Goal: Task Accomplishment & Management: Manage account settings

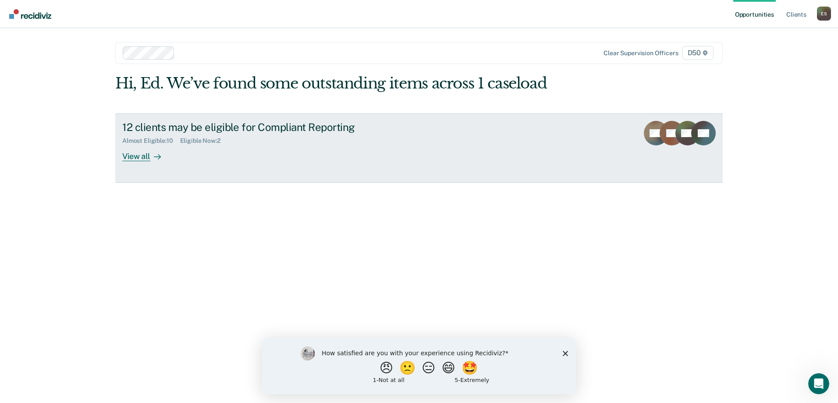
click at [147, 154] on div "View all" at bounding box center [146, 152] width 49 height 17
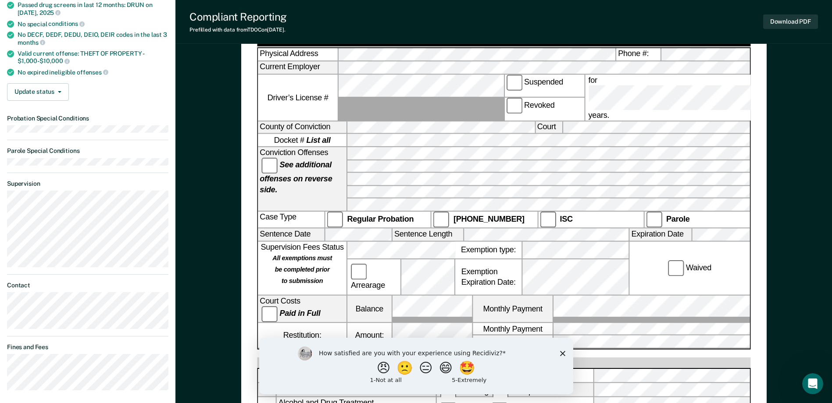
scroll to position [159, 0]
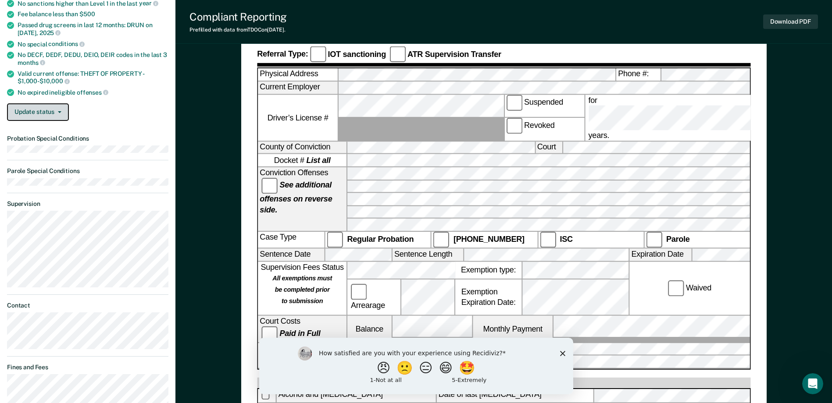
click at [43, 112] on button "Update status" at bounding box center [38, 112] width 62 height 18
click at [35, 149] on button "Mark Ineligible" at bounding box center [49, 147] width 85 height 14
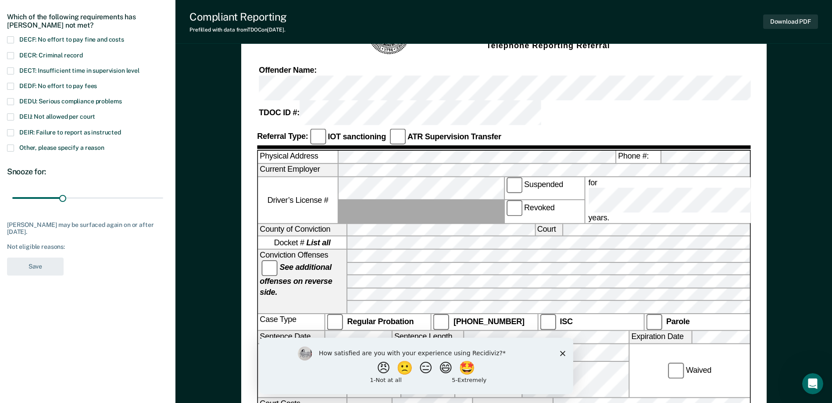
scroll to position [71, 0]
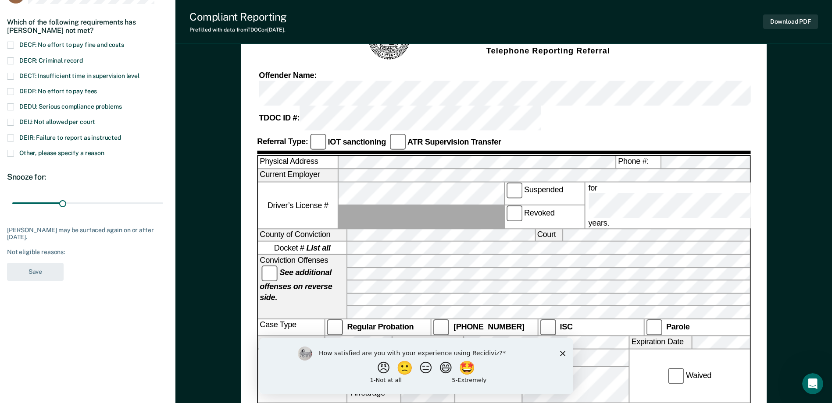
click at [12, 121] on span at bounding box center [10, 122] width 7 height 7
click at [95, 119] on input "DEIJ: Not allowed per court" at bounding box center [95, 119] width 0 height 0
click at [39, 273] on button "Save" at bounding box center [35, 272] width 57 height 18
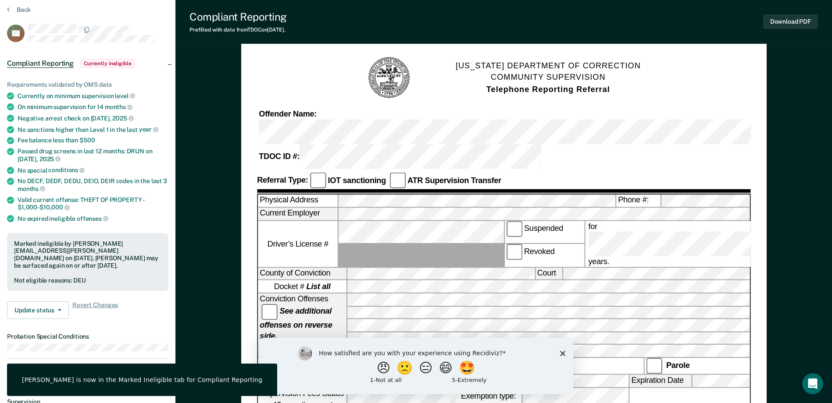
scroll to position [0, 0]
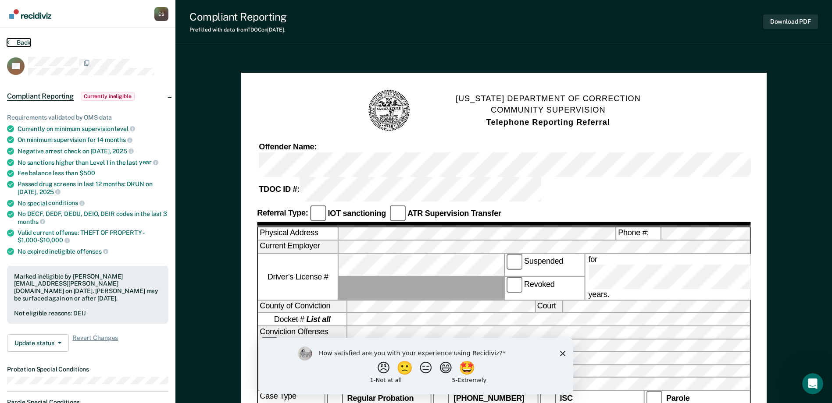
click at [14, 42] on button "Back" at bounding box center [19, 43] width 24 height 8
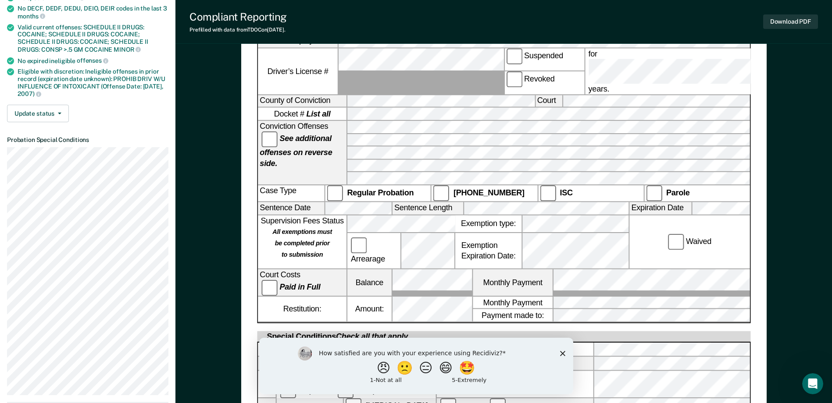
scroll to position [263, 0]
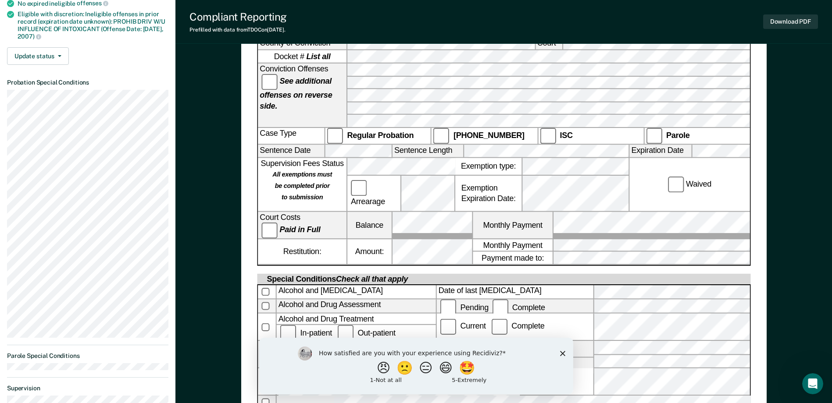
click at [560, 353] on icon "Close survey" at bounding box center [561, 353] width 5 height 5
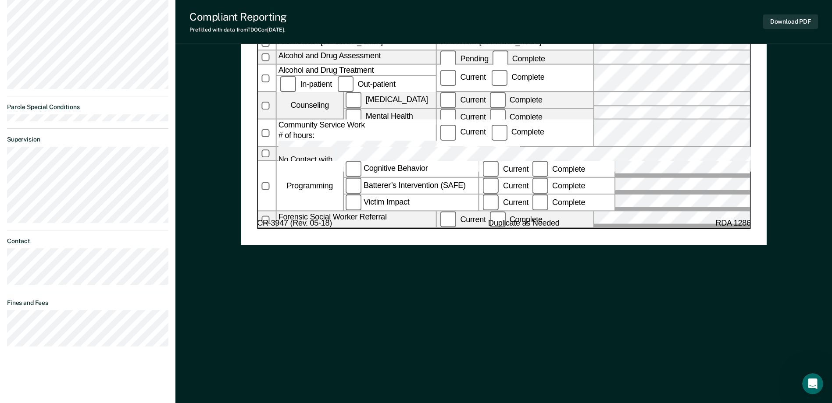
scroll to position [513, 0]
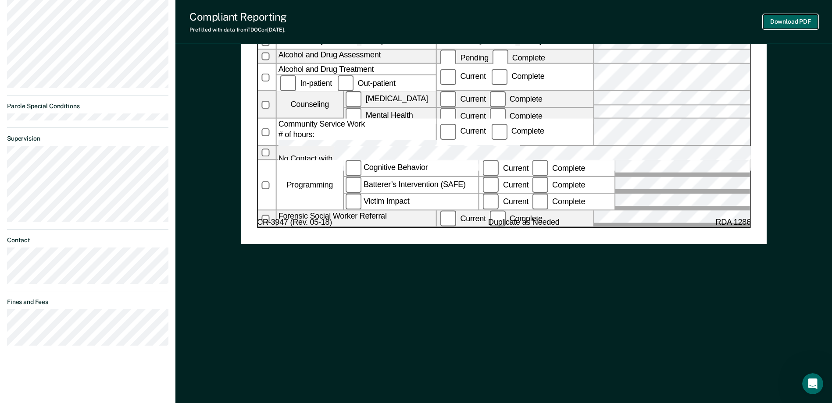
click at [785, 25] on button "Download PDF" at bounding box center [790, 21] width 55 height 14
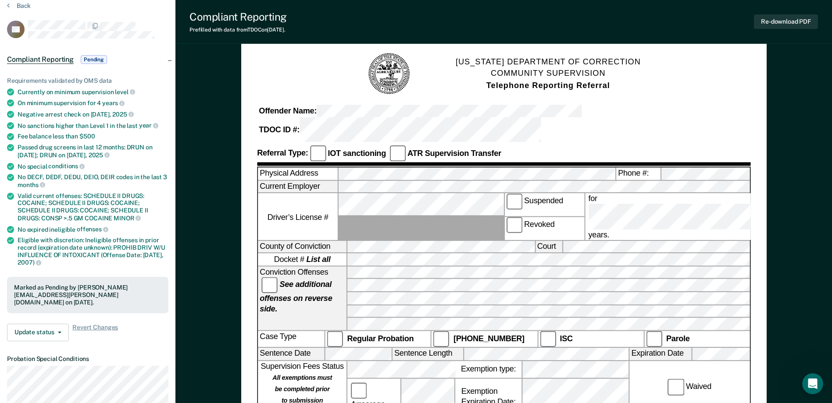
scroll to position [0, 0]
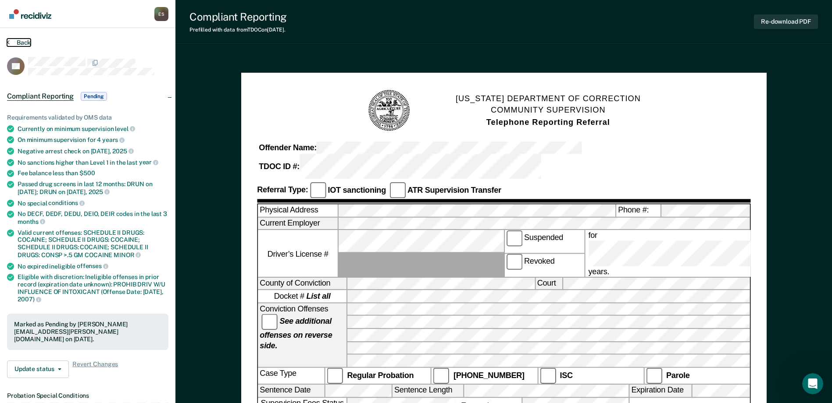
click at [17, 43] on button "Back" at bounding box center [19, 43] width 24 height 8
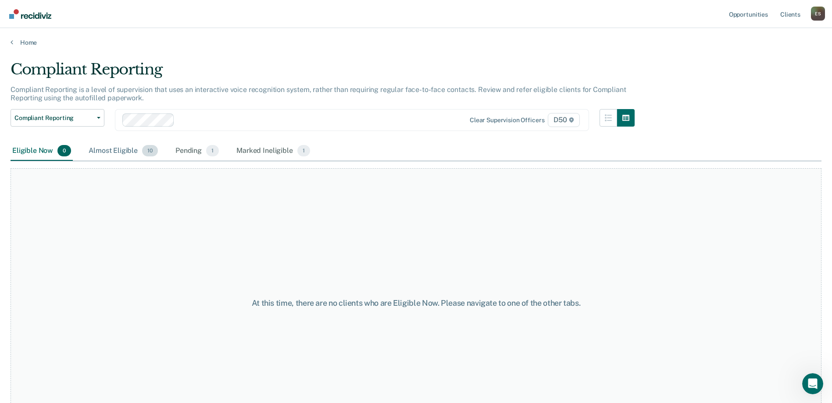
click at [126, 149] on div "Almost Eligible 10" at bounding box center [123, 151] width 73 height 19
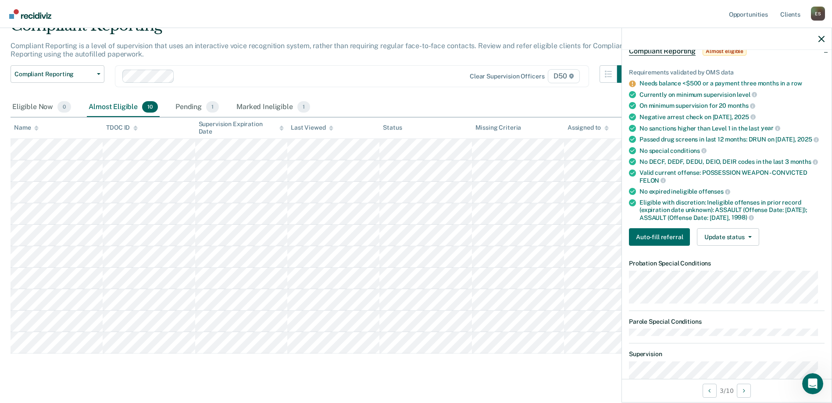
scroll to position [28, 0]
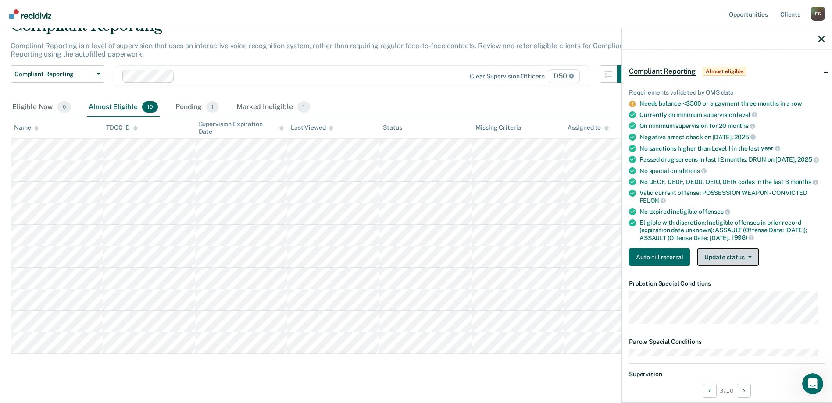
click at [739, 256] on button "Update status" at bounding box center [728, 258] width 62 height 18
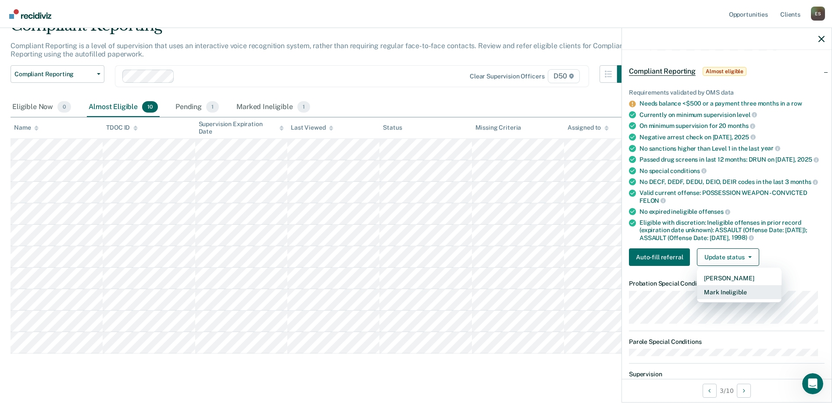
click at [731, 290] on button "Mark Ineligible" at bounding box center [739, 292] width 85 height 14
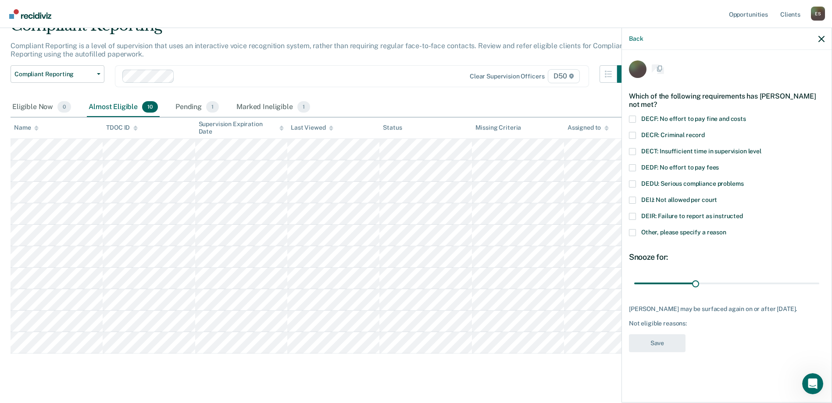
scroll to position [0, 0]
click at [635, 199] on span at bounding box center [632, 201] width 7 height 7
click at [717, 198] on input "DEIJ: Not allowed per court" at bounding box center [717, 198] width 0 height 0
click at [662, 342] on button "Save" at bounding box center [657, 344] width 57 height 18
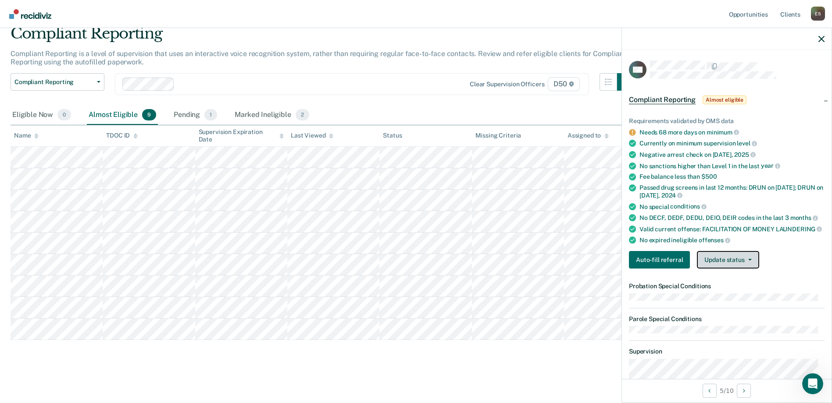
click at [743, 268] on button "Update status" at bounding box center [728, 260] width 62 height 18
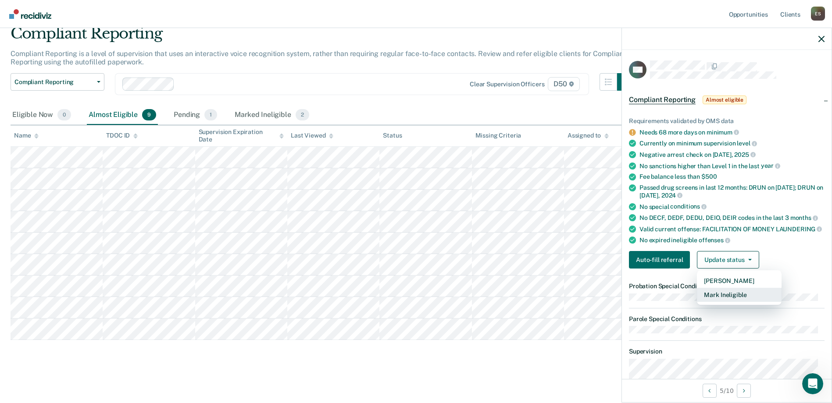
click at [723, 302] on button "Mark Ineligible" at bounding box center [739, 295] width 85 height 14
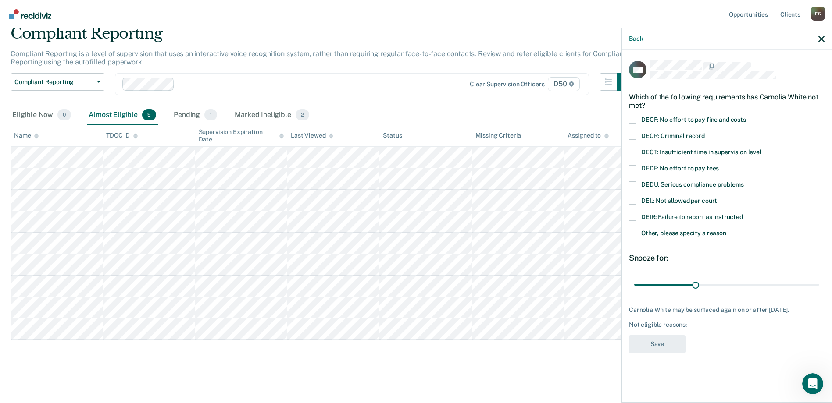
click at [633, 200] on span at bounding box center [632, 201] width 7 height 7
click at [717, 198] on input "DEIJ: Not allowed per court" at bounding box center [717, 198] width 0 height 0
click at [659, 343] on button "Save" at bounding box center [657, 344] width 57 height 18
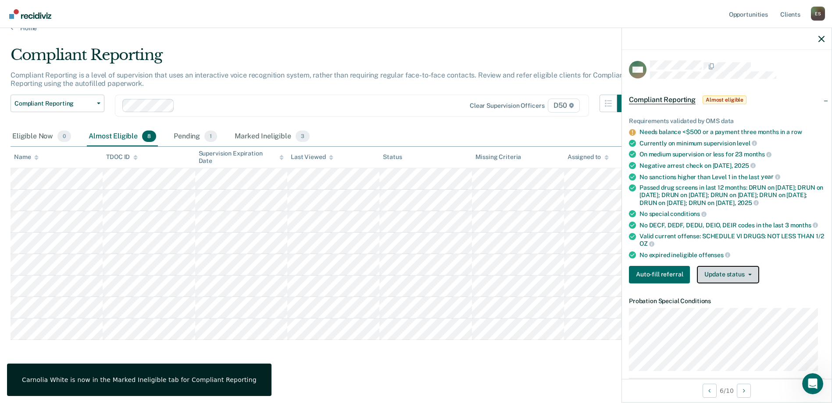
click at [737, 283] on button "Update status" at bounding box center [728, 275] width 62 height 18
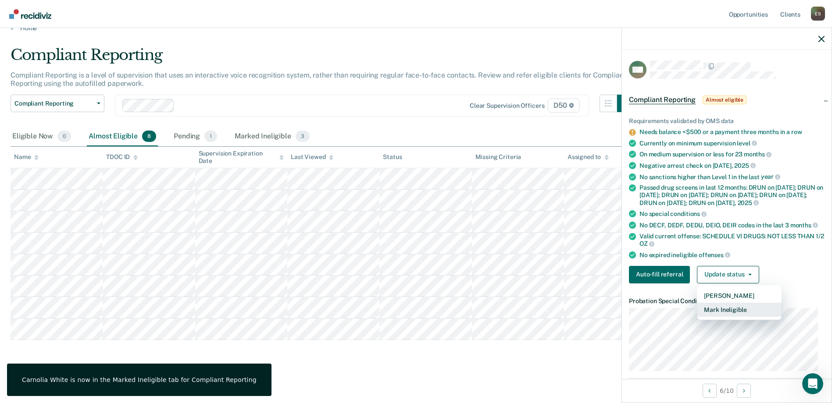
click at [717, 317] on button "Mark Ineligible" at bounding box center [739, 310] width 85 height 14
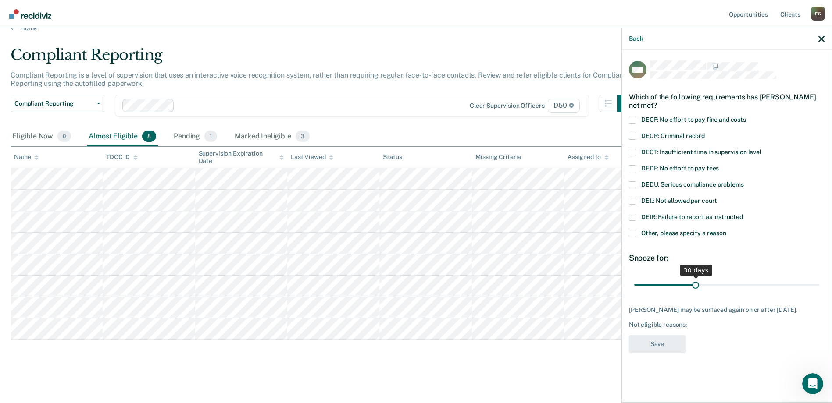
drag, startPoint x: 633, startPoint y: 199, endPoint x: 651, endPoint y: 278, distance: 80.7
click at [632, 199] on span at bounding box center [632, 201] width 7 height 7
click at [717, 198] on input "DEIJ: Not allowed per court" at bounding box center [717, 198] width 0 height 0
click at [663, 347] on button "Save" at bounding box center [657, 344] width 57 height 18
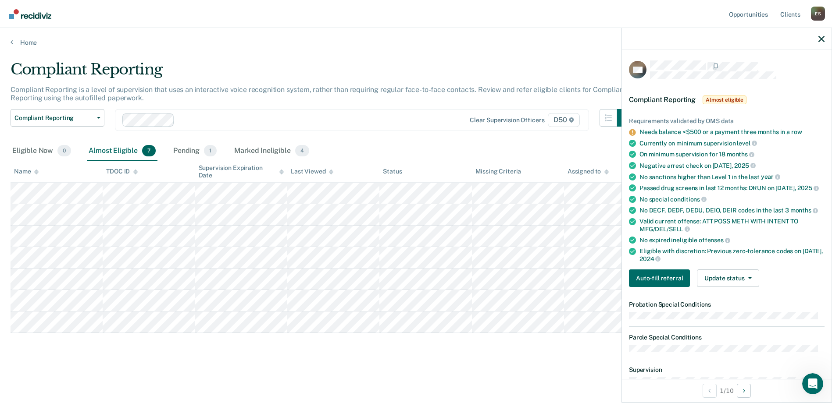
scroll to position [0, 0]
click at [193, 152] on div "Pending 1" at bounding box center [194, 151] width 47 height 19
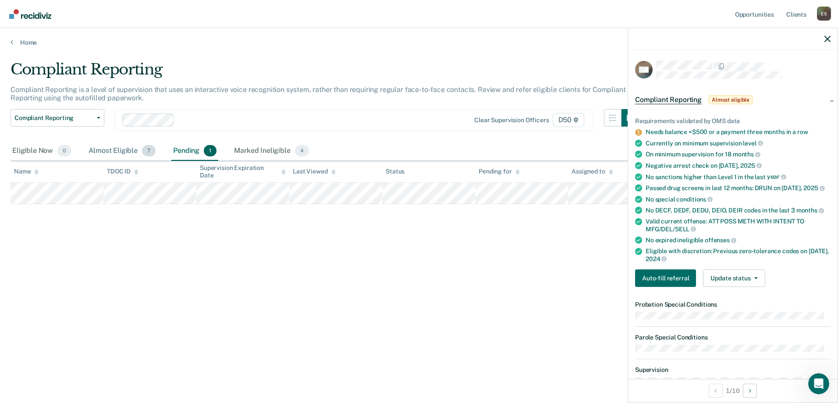
click at [125, 150] on div "Almost Eligible 7" at bounding box center [122, 151] width 71 height 19
